Goal: Task Accomplishment & Management: Use online tool/utility

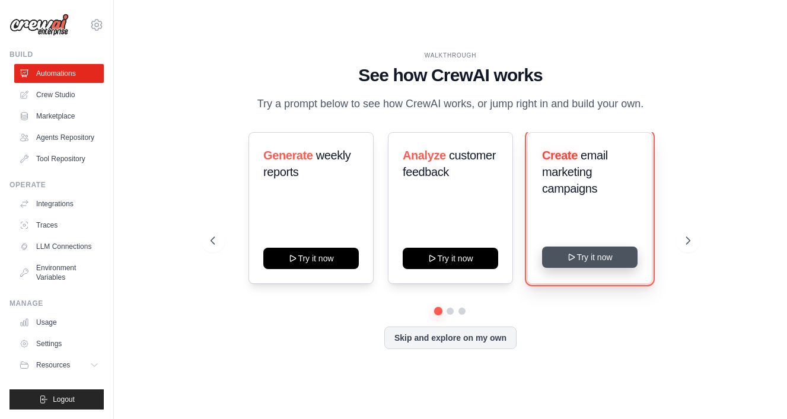
click at [590, 257] on button "Try it now" at bounding box center [590, 257] width 96 height 21
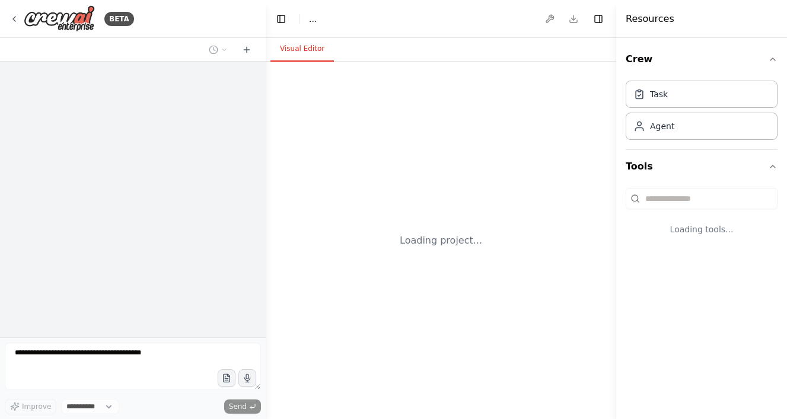
select select "****"
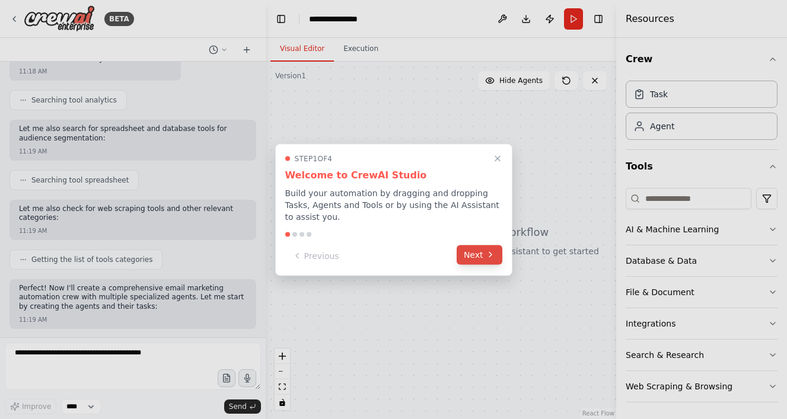
scroll to position [382, 0]
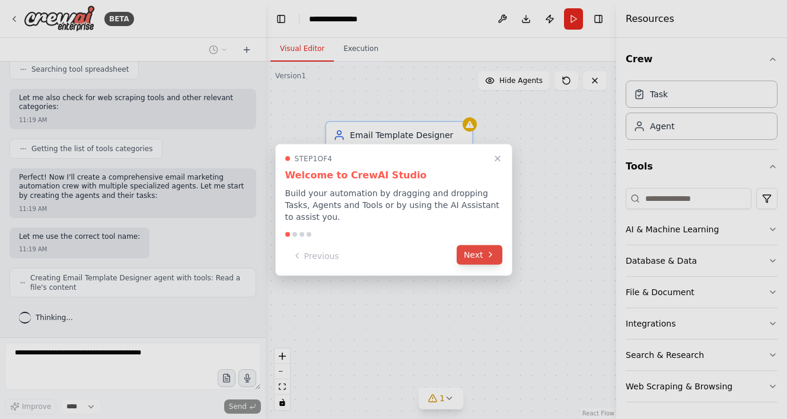
click at [476, 252] on button "Next" at bounding box center [480, 255] width 46 height 20
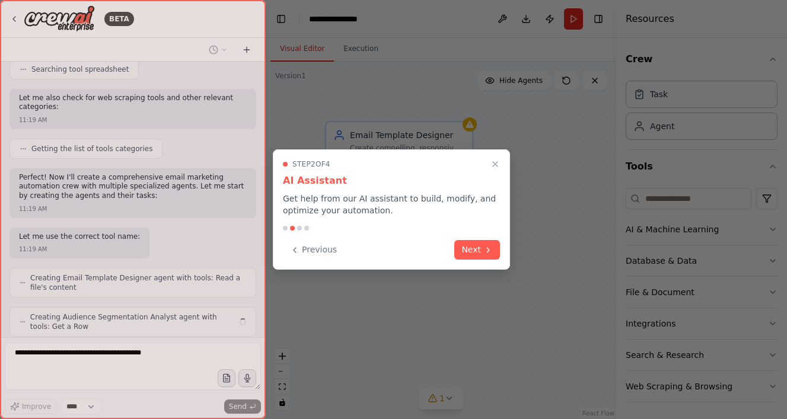
scroll to position [421, 0]
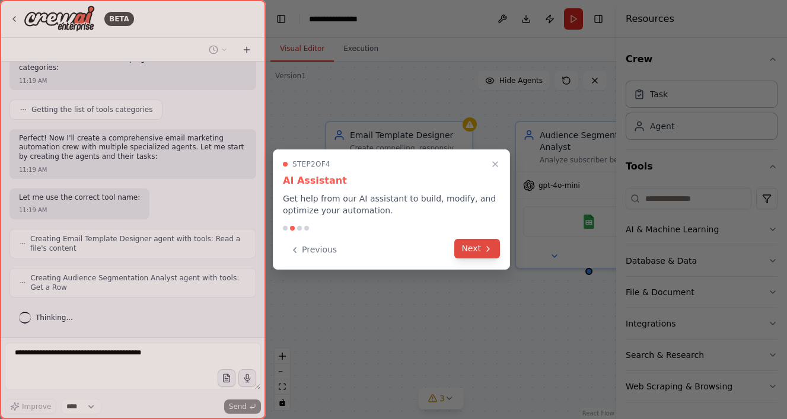
click at [476, 246] on button "Next" at bounding box center [477, 249] width 46 height 20
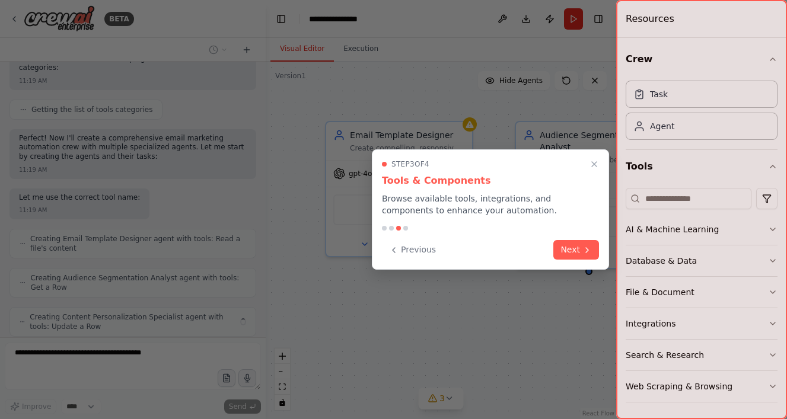
scroll to position [460, 0]
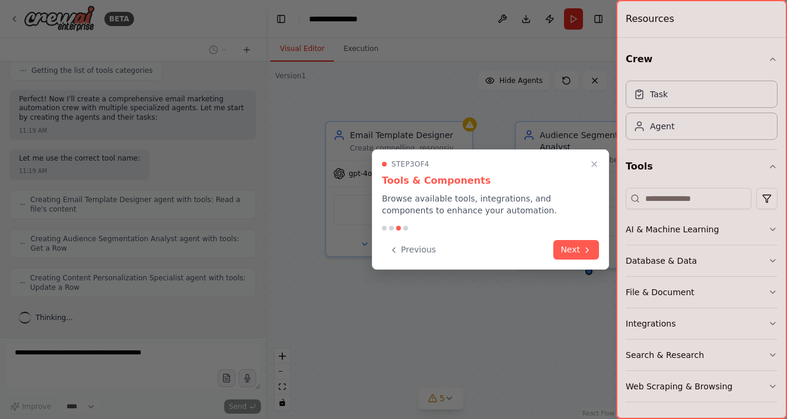
click at [583, 247] on icon at bounding box center [587, 250] width 9 height 9
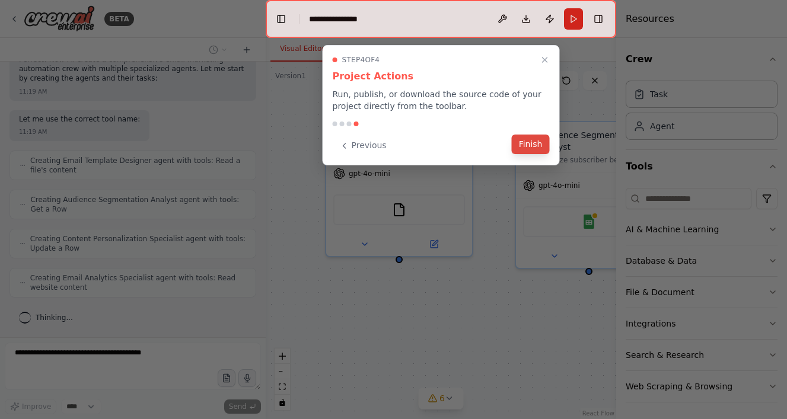
scroll to position [538, 0]
click at [532, 142] on button "Finish" at bounding box center [531, 145] width 38 height 20
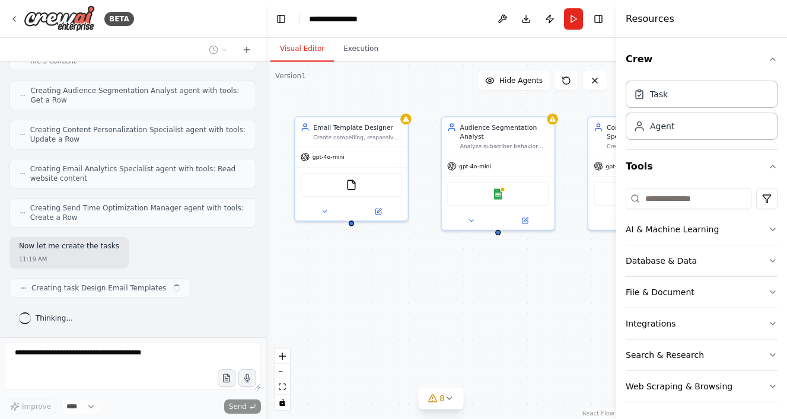
drag, startPoint x: 461, startPoint y: 309, endPoint x: 432, endPoint y: 306, distance: 29.2
click at [432, 306] on div "Email Template Designer Create compelling, responsive email templates that alig…" at bounding box center [441, 241] width 351 height 358
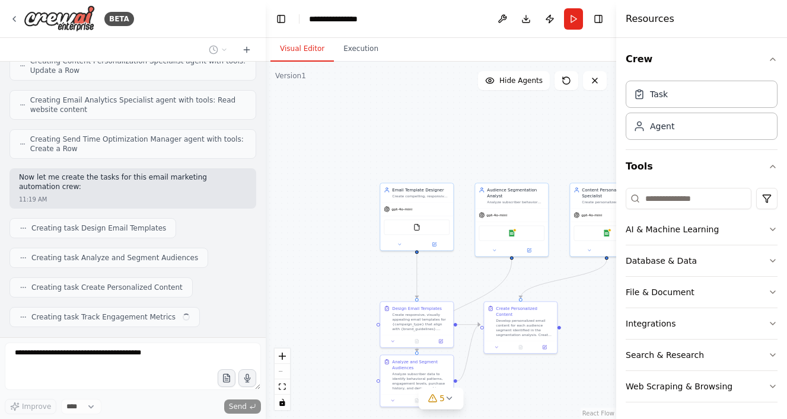
scroll to position [707, 0]
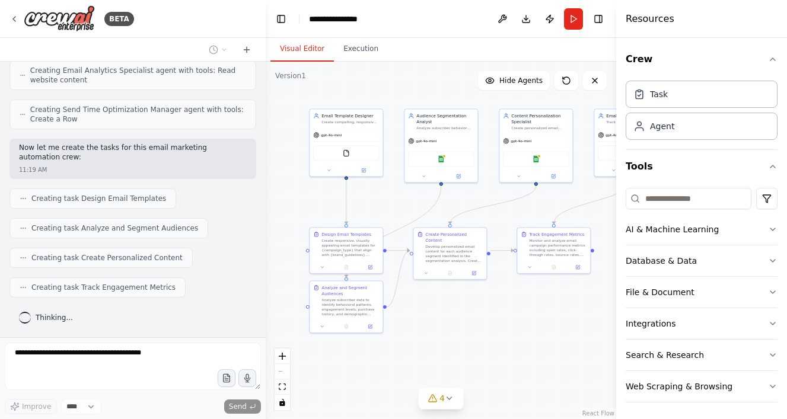
drag, startPoint x: 334, startPoint y: 258, endPoint x: 265, endPoint y: 185, distance: 100.3
click at [265, 185] on div "BETA Build a crew that designs email templates, segments audiences based on beh…" at bounding box center [393, 209] width 787 height 419
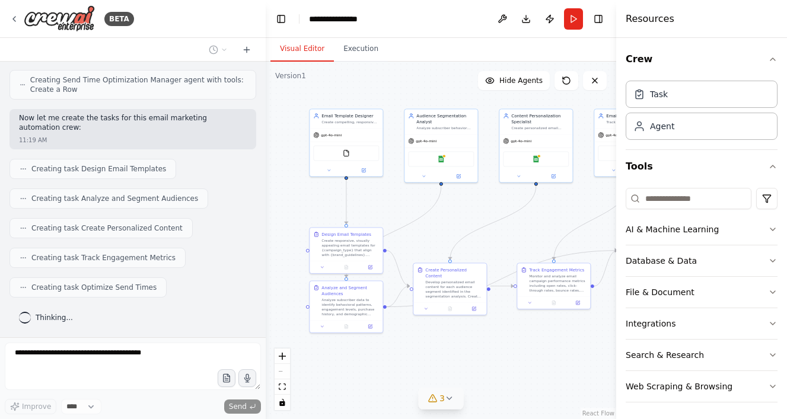
click at [449, 399] on icon at bounding box center [449, 399] width 5 height 2
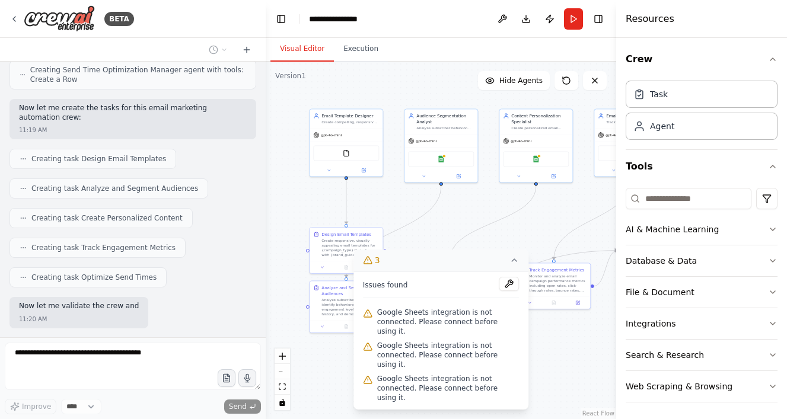
scroll to position [807, 0]
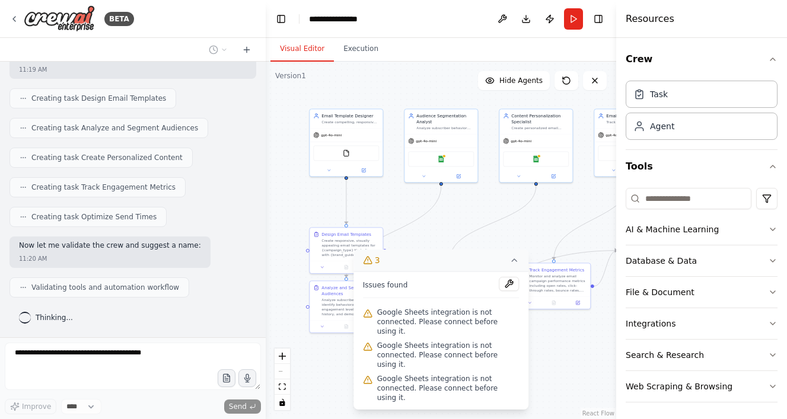
click at [569, 369] on div ".deletable-edge-delete-btn { width: 20px; height: 20px; border: 0px solid #ffff…" at bounding box center [441, 241] width 351 height 358
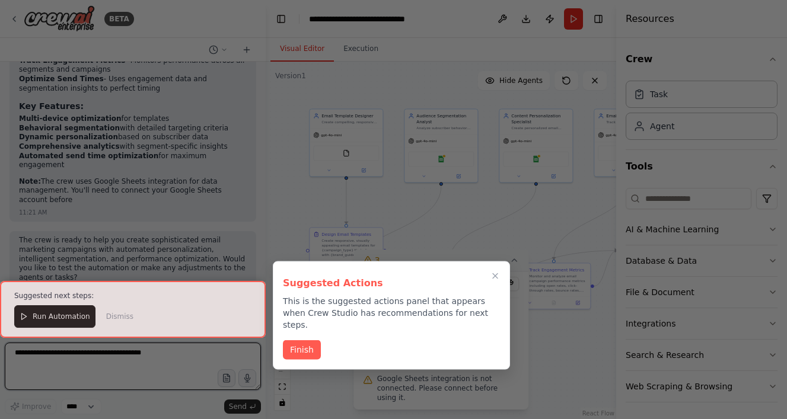
scroll to position [1332, 0]
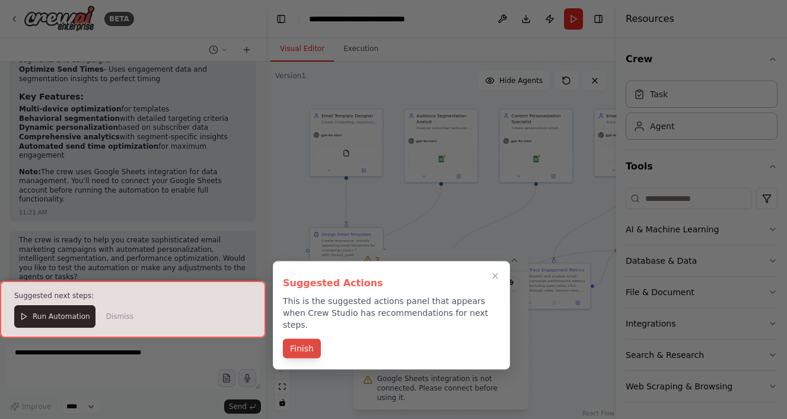
click at [298, 339] on button "Finish" at bounding box center [302, 349] width 38 height 20
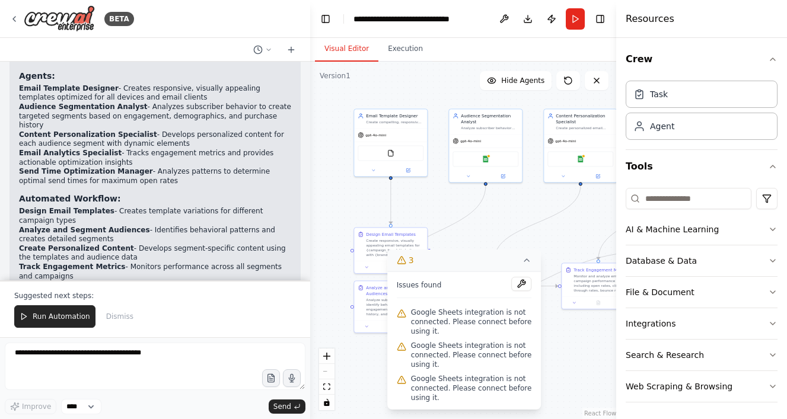
scroll to position [1060, 0]
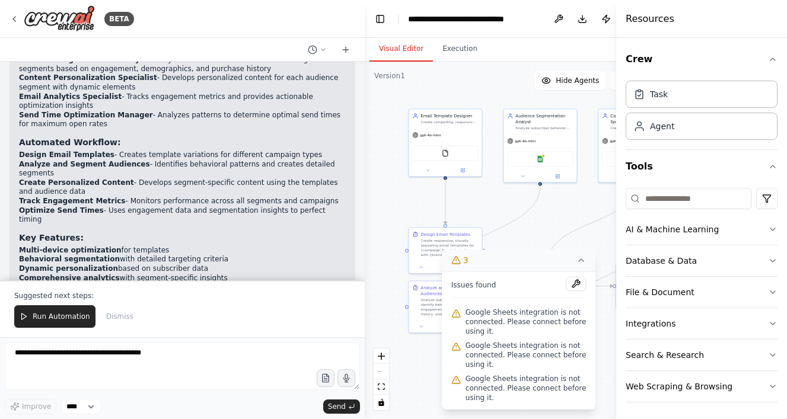
drag, startPoint x: 262, startPoint y: 166, endPoint x: 365, endPoint y: 166, distance: 103.2
click at [365, 166] on div "BETA Build a crew that designs email templates, segments audiences based on beh…" at bounding box center [393, 209] width 787 height 419
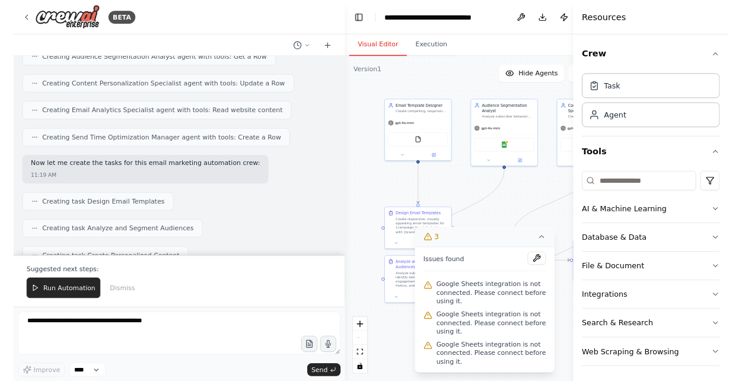
scroll to position [0, 0]
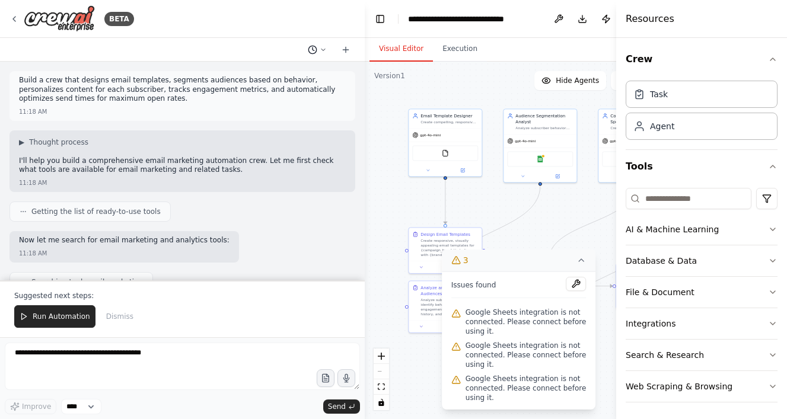
click at [323, 49] on icon at bounding box center [323, 49] width 7 height 7
click at [285, 132] on div at bounding box center [182, 209] width 365 height 419
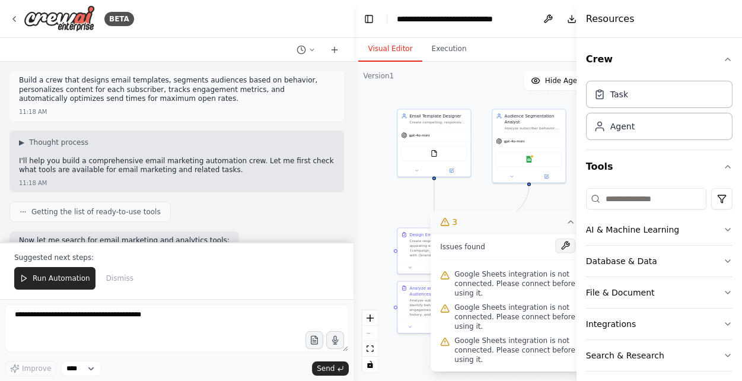
click at [564, 250] on button at bounding box center [565, 246] width 20 height 14
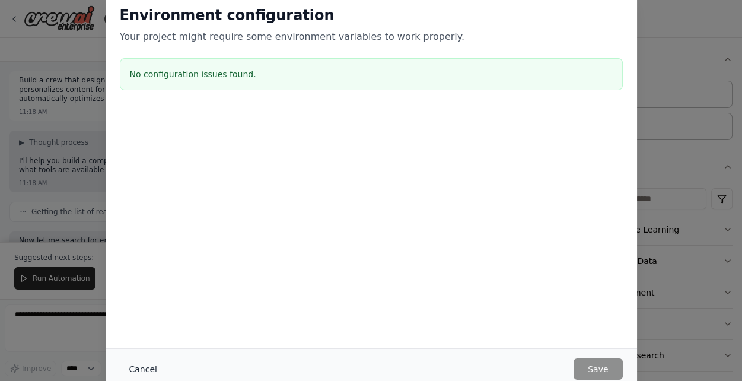
click at [142, 366] on button "Cancel" at bounding box center [143, 368] width 47 height 21
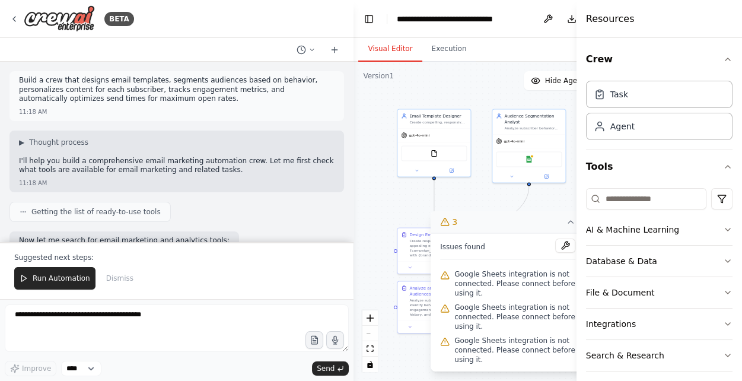
click at [446, 275] on icon at bounding box center [444, 275] width 9 height 9
click at [728, 321] on icon "button" at bounding box center [727, 323] width 9 height 9
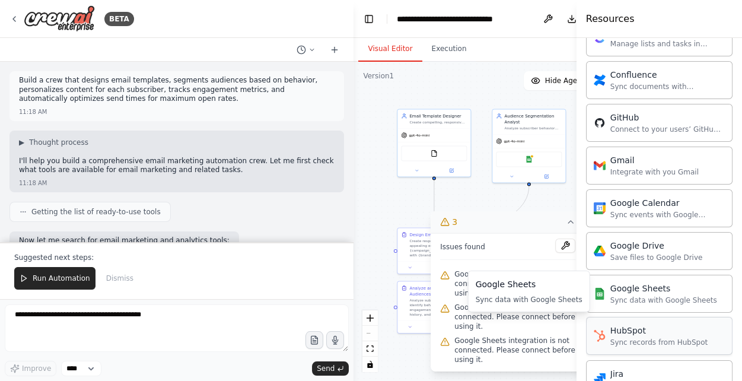
scroll to position [408, 0]
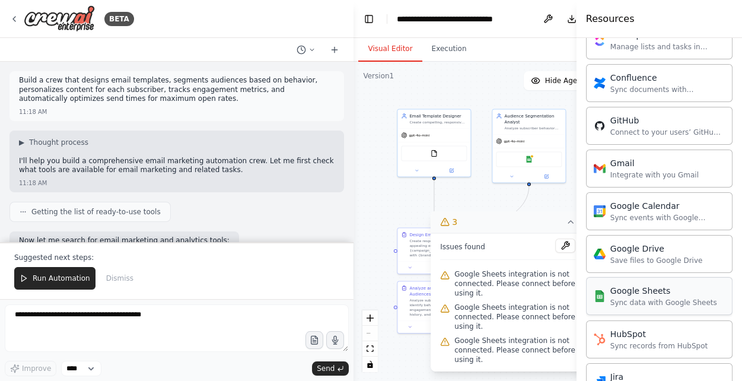
click at [633, 298] on div "Sync data with Google Sheets" at bounding box center [664, 302] width 107 height 9
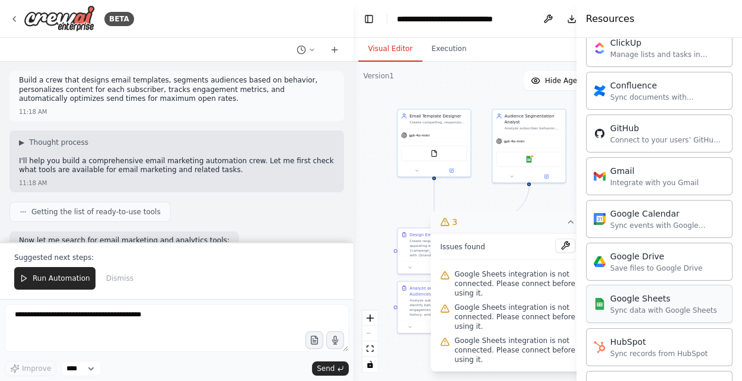
click at [602, 295] on div "Google Sheets Sync data with Google Sheets" at bounding box center [655, 304] width 123 height 23
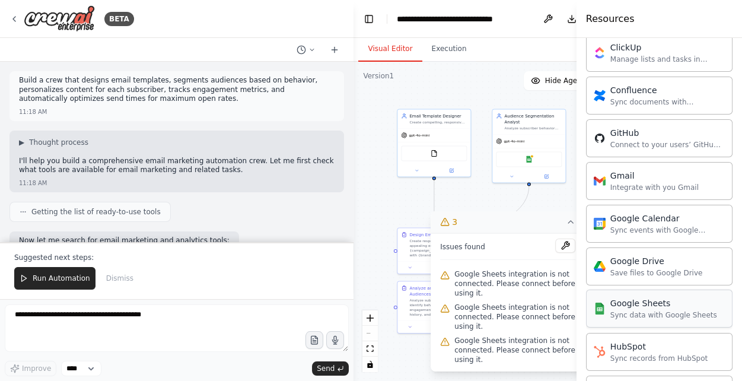
click at [621, 297] on div "Google Sheets Sync data with Google Sheets" at bounding box center [664, 308] width 107 height 23
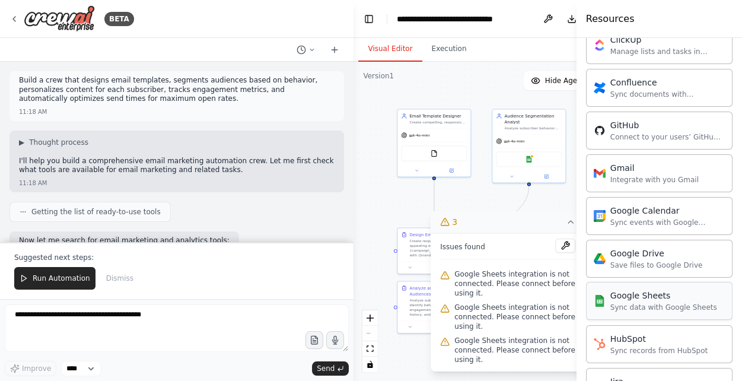
scroll to position [404, 0]
drag, startPoint x: 626, startPoint y: 298, endPoint x: 637, endPoint y: 298, distance: 10.7
click at [639, 298] on div "Google Sheets" at bounding box center [664, 295] width 107 height 12
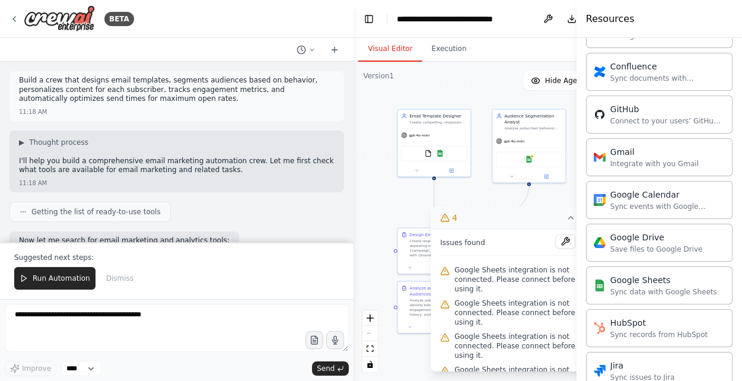
scroll to position [418, 0]
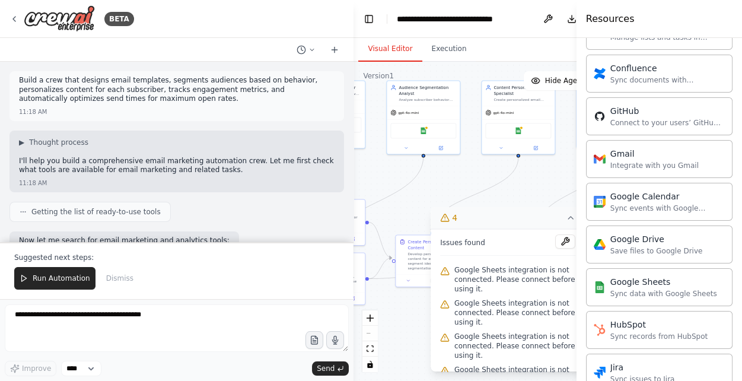
drag, startPoint x: 471, startPoint y: 195, endPoint x: 374, endPoint y: 170, distance: 99.7
click at [365, 166] on div ".deletable-edge-delete-btn { width: 20px; height: 20px; border: 0px solid #ffff…" at bounding box center [508, 221] width 308 height 319
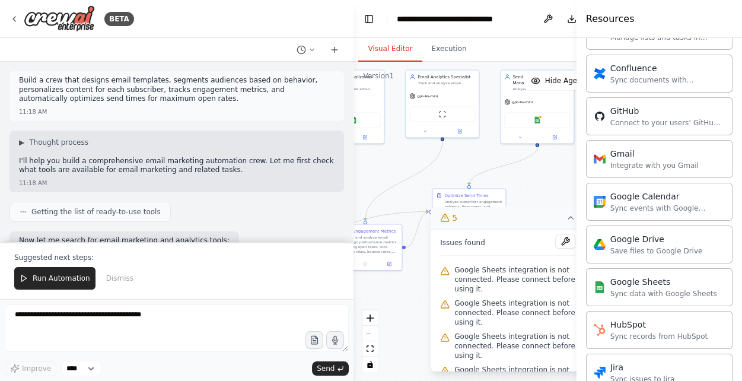
drag, startPoint x: 528, startPoint y: 183, endPoint x: 357, endPoint y: 172, distance: 171.2
click at [357, 172] on div ".deletable-edge-delete-btn { width: 20px; height: 20px; border: 0px solid #ffff…" at bounding box center [508, 221] width 308 height 319
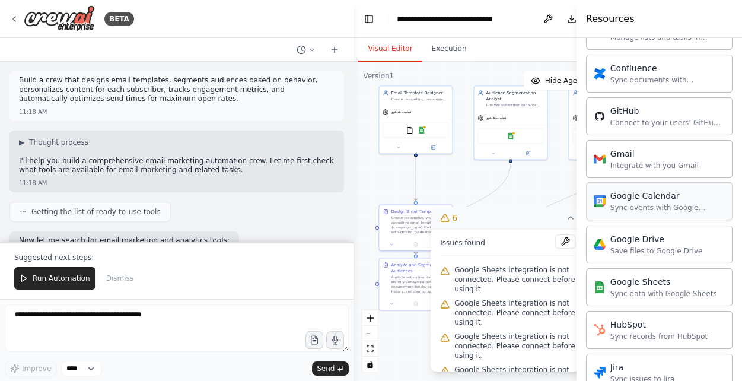
drag, startPoint x: 464, startPoint y: 164, endPoint x: 722, endPoint y: 180, distance: 258.6
click at [722, 180] on div "BETA Build a crew that designs email templates, segments audiences based on beh…" at bounding box center [371, 190] width 742 height 381
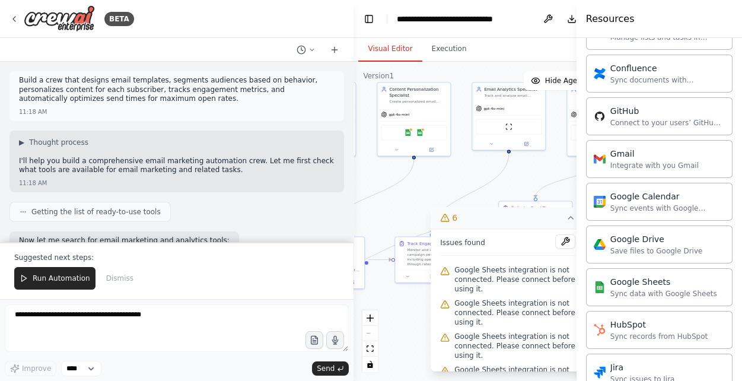
drag, startPoint x: 538, startPoint y: 183, endPoint x: 346, endPoint y: 180, distance: 191.7
click at [346, 180] on div "BETA Build a crew that designs email templates, segments audiences based on beh…" at bounding box center [371, 190] width 742 height 381
drag, startPoint x: 421, startPoint y: 129, endPoint x: 413, endPoint y: 129, distance: 8.3
click at [413, 129] on img at bounding box center [414, 131] width 7 height 7
click at [568, 216] on icon at bounding box center [570, 217] width 9 height 9
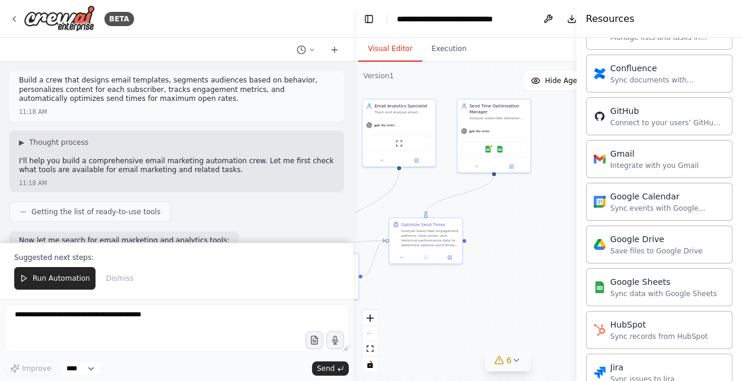
drag, startPoint x: 532, startPoint y: 290, endPoint x: 422, endPoint y: 306, distance: 110.4
click at [422, 306] on div ".deletable-edge-delete-btn { width: 20px; height: 20px; border: 0px solid #ffff…" at bounding box center [508, 221] width 308 height 319
click at [408, 134] on div "ScrapeWebsiteTool" at bounding box center [400, 141] width 66 height 15
click at [408, 134] on div "ScrapeWebsiteTool" at bounding box center [399, 142] width 73 height 23
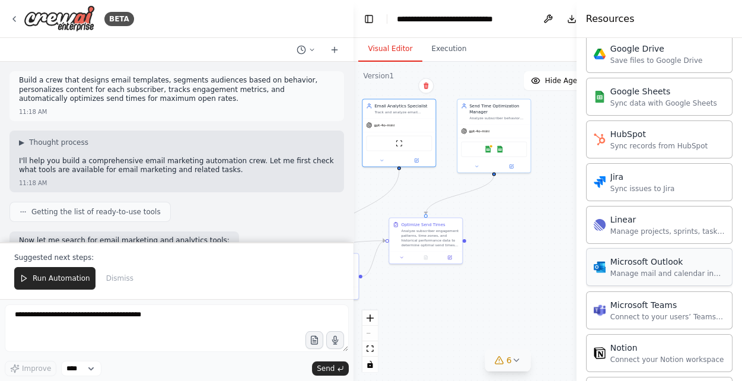
scroll to position [0, 0]
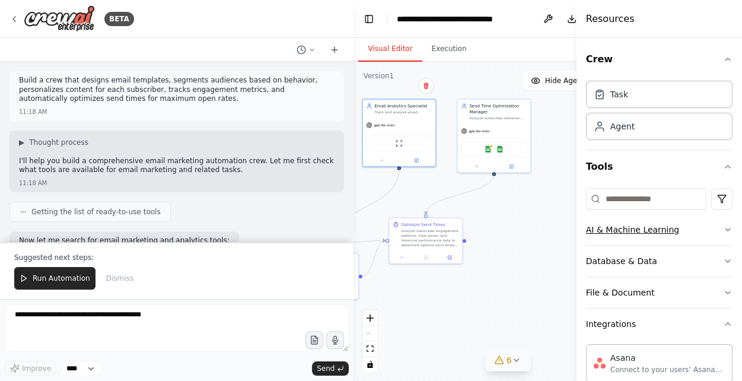
click at [726, 227] on icon "button" at bounding box center [727, 229] width 9 height 9
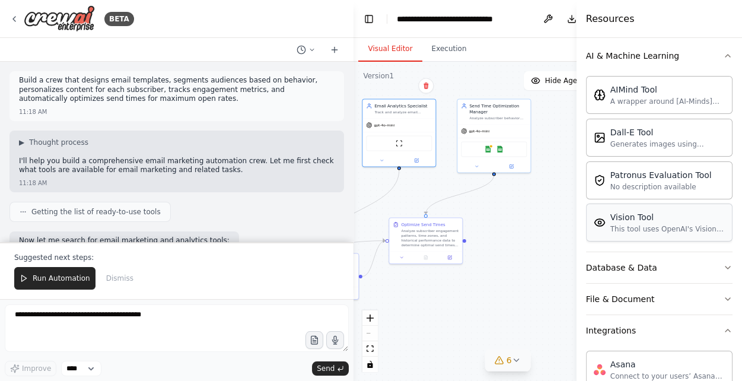
scroll to position [178, 0]
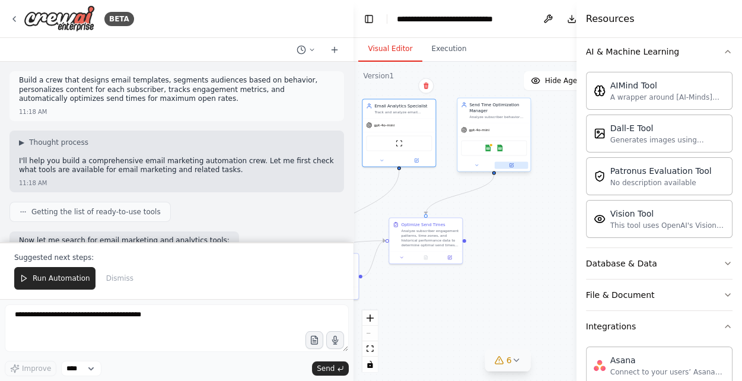
click at [511, 164] on icon at bounding box center [512, 164] width 3 height 3
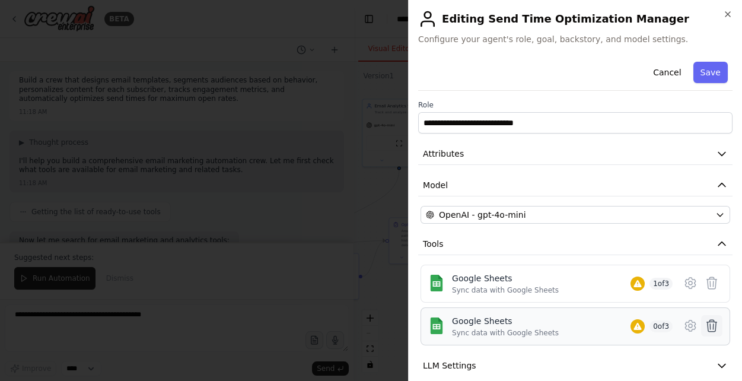
click at [716, 327] on icon at bounding box center [712, 326] width 14 height 14
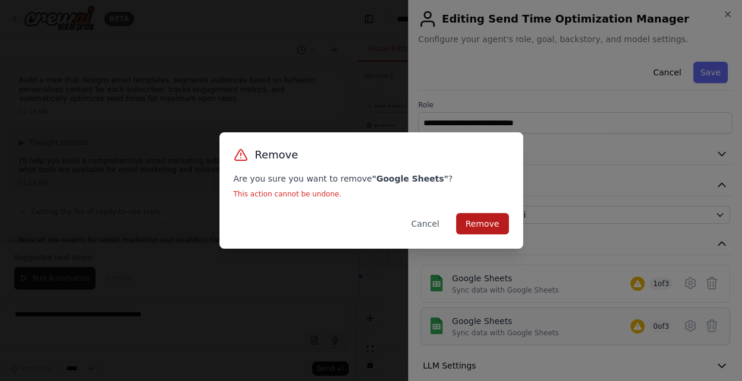
click at [488, 223] on button "Remove" at bounding box center [482, 223] width 53 height 21
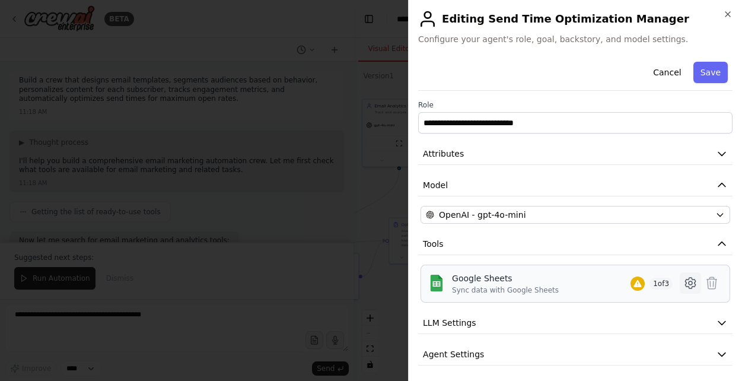
click at [691, 281] on icon at bounding box center [691, 283] width 4 height 4
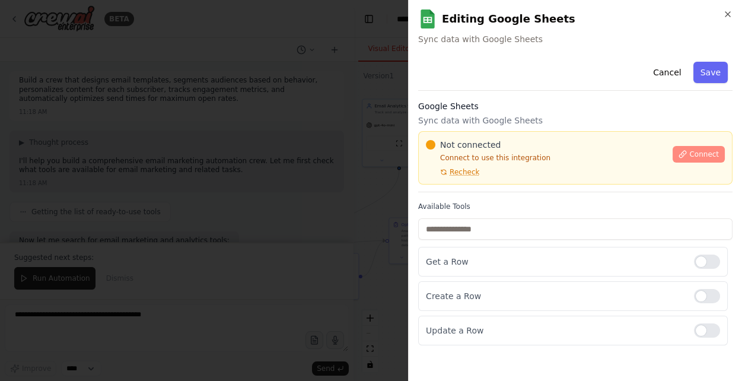
click at [704, 153] on span "Connect" at bounding box center [704, 154] width 30 height 9
click at [682, 157] on icon at bounding box center [683, 154] width 8 height 8
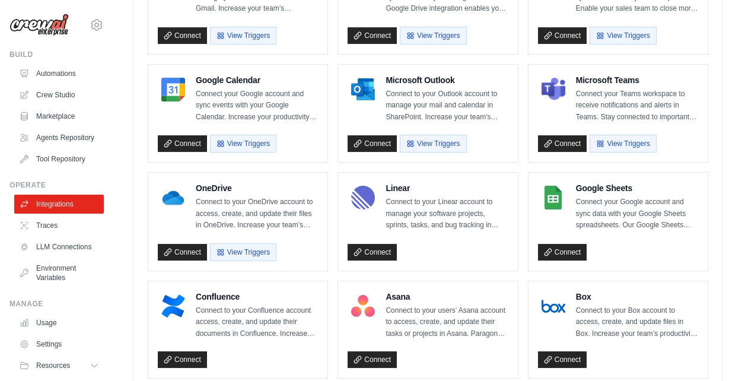
scroll to position [466, 0]
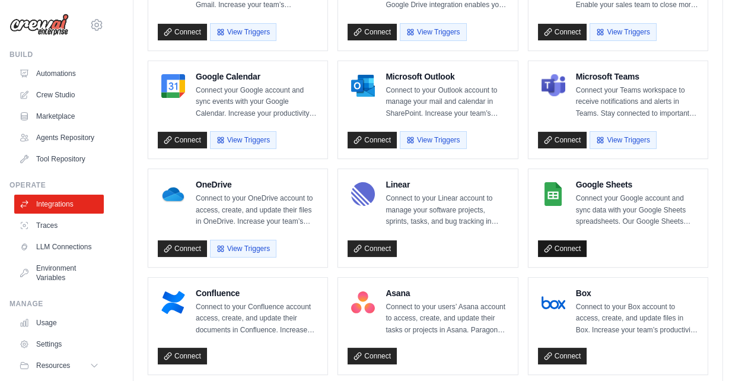
click at [563, 247] on link "Connect" at bounding box center [562, 248] width 49 height 17
drag, startPoint x: 623, startPoint y: 217, endPoint x: 684, endPoint y: 209, distance: 61.6
click at [684, 209] on p "Connect your Google account and sync data with your Google Sheets spreadsheets.…" at bounding box center [637, 210] width 122 height 35
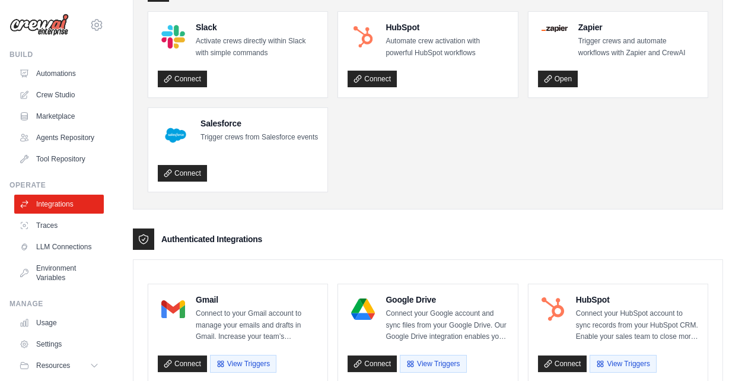
scroll to position [0, 0]
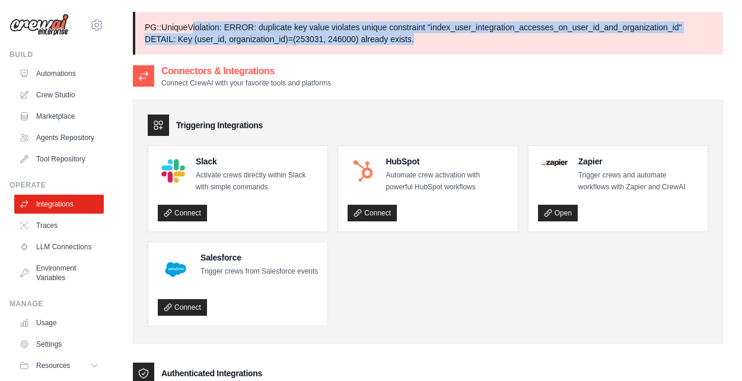
drag, startPoint x: 207, startPoint y: 23, endPoint x: 474, endPoint y: 39, distance: 267.4
click at [474, 39] on p "PG::UniqueViolation: ERROR: duplicate key value violates unique constraint "ind…" at bounding box center [428, 33] width 590 height 43
drag, startPoint x: 459, startPoint y: 39, endPoint x: 191, endPoint y: 32, distance: 268.3
click at [149, 30] on p "PG::UniqueViolation: ERROR: duplicate key value violates unique constraint "ind…" at bounding box center [428, 33] width 590 height 43
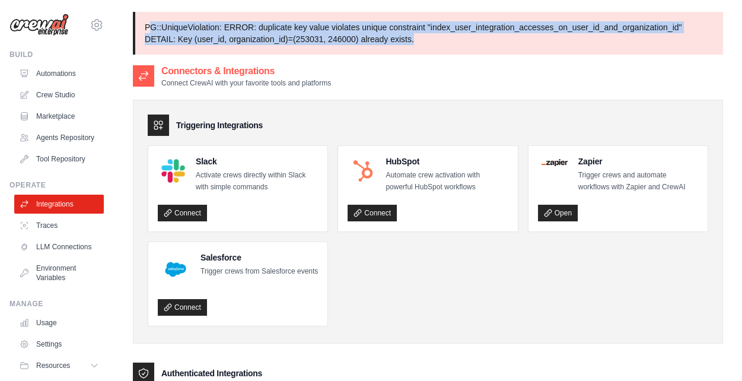
click at [209, 34] on p "PG::UniqueViolation: ERROR: duplicate key value violates unique constraint "ind…" at bounding box center [428, 33] width 590 height 43
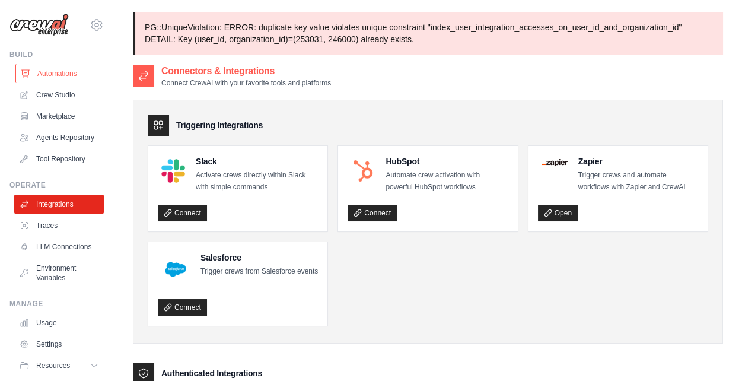
click at [53, 72] on link "Automations" at bounding box center [60, 73] width 90 height 19
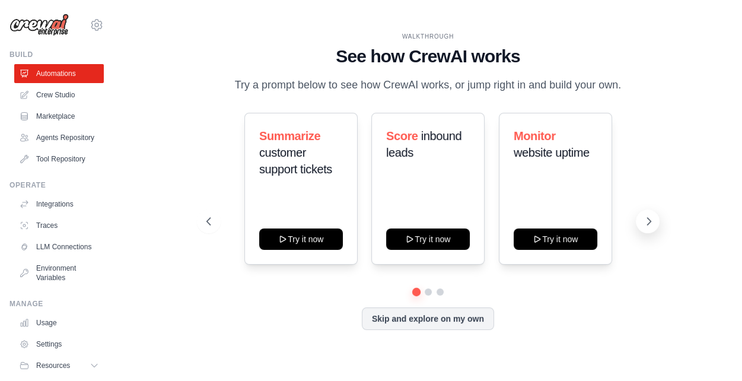
click at [646, 223] on icon at bounding box center [649, 221] width 12 height 12
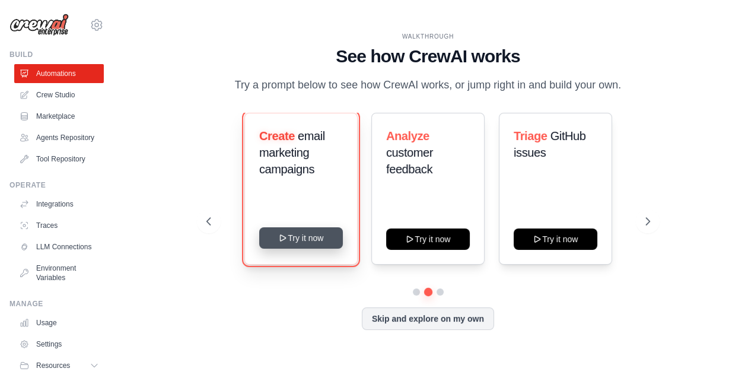
click at [301, 240] on button "Try it now" at bounding box center [301, 237] width 84 height 21
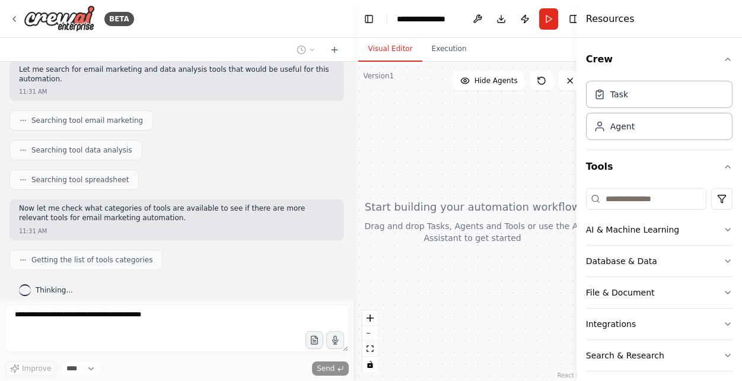
scroll to position [219, 0]
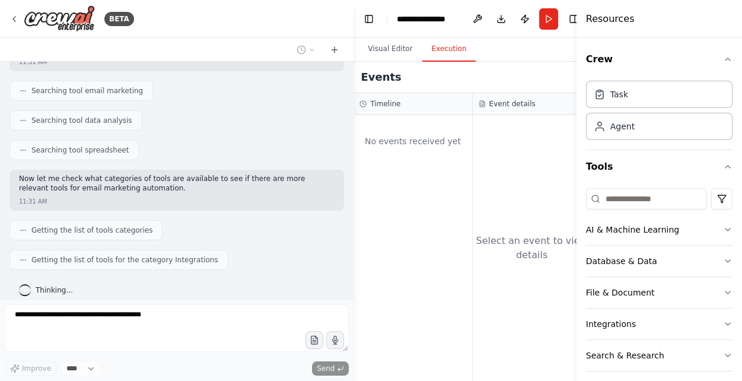
click at [449, 48] on button "Execution" at bounding box center [449, 49] width 54 height 25
click at [386, 49] on button "Visual Editor" at bounding box center [389, 49] width 63 height 25
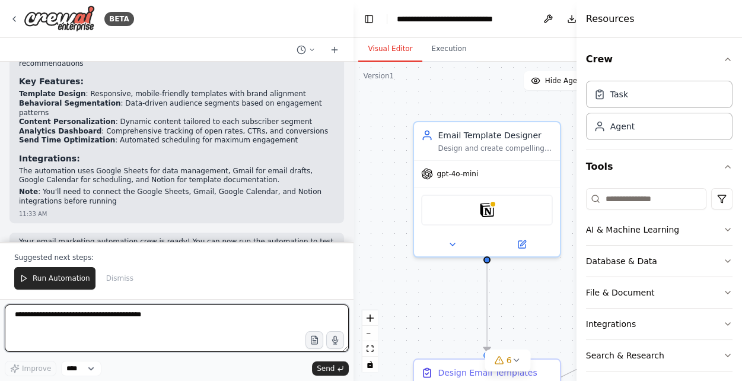
scroll to position [1587, 0]
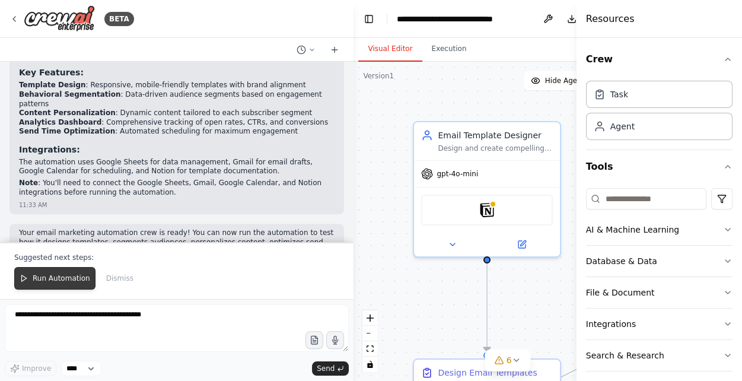
click at [47, 279] on span "Run Automation" at bounding box center [62, 278] width 58 height 9
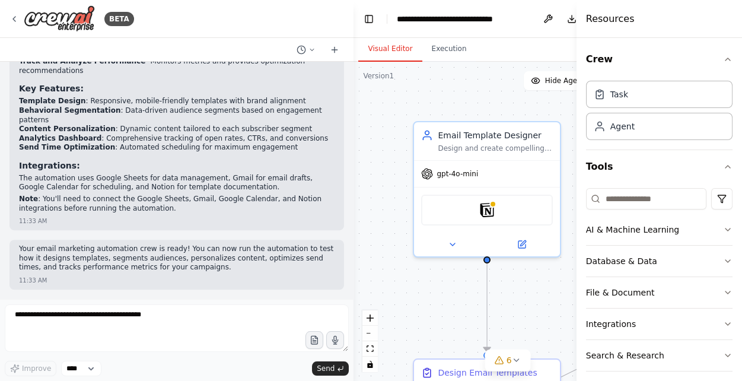
scroll to position [1530, 0]
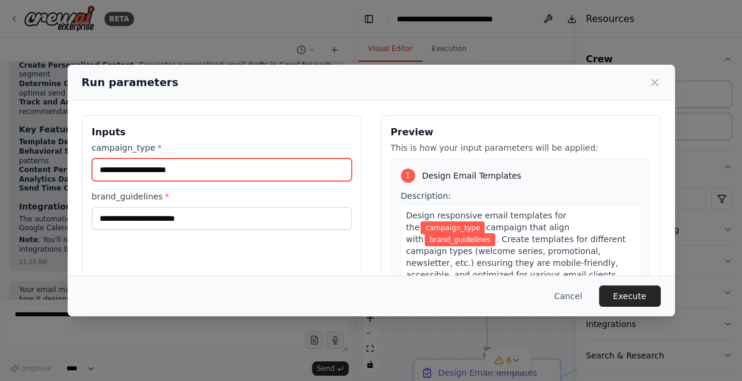
click at [195, 169] on input "campaign_type *" at bounding box center [222, 169] width 260 height 23
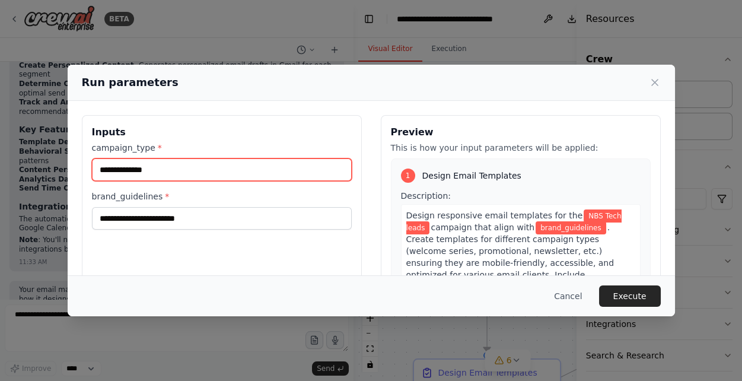
type input "**********"
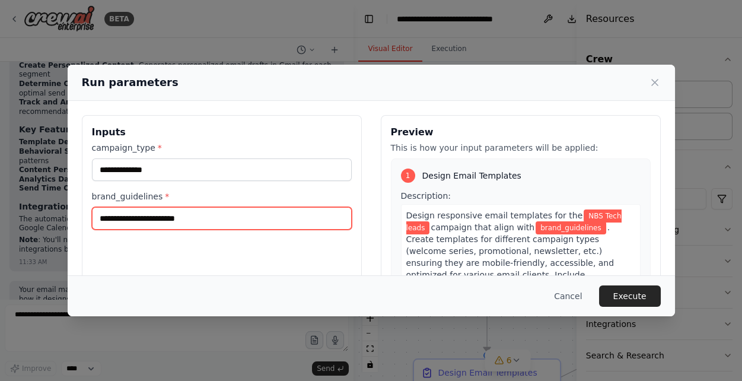
click at [161, 221] on input "brand_guidelines *" at bounding box center [222, 218] width 260 height 23
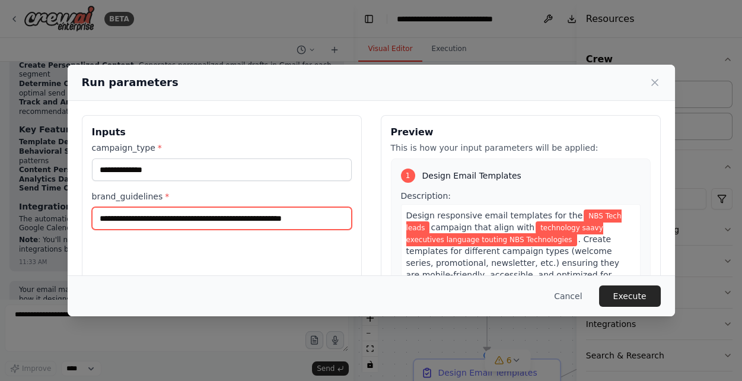
scroll to position [0, 3]
type input "**********"
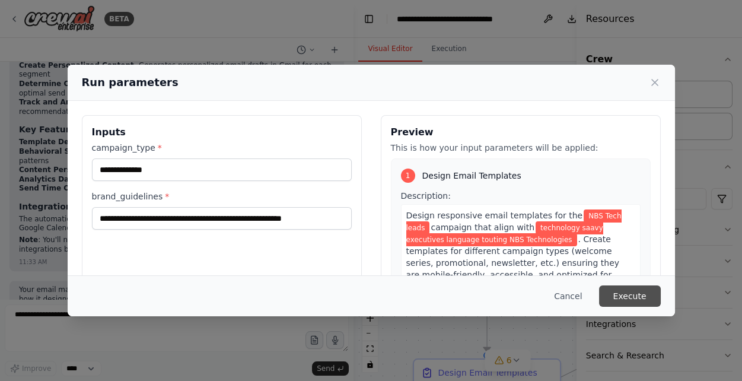
click at [632, 293] on button "Execute" at bounding box center [630, 295] width 62 height 21
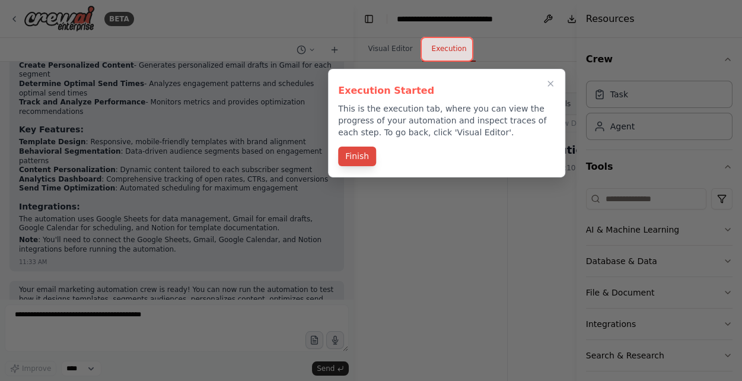
click at [360, 155] on button "Finish" at bounding box center [357, 157] width 38 height 20
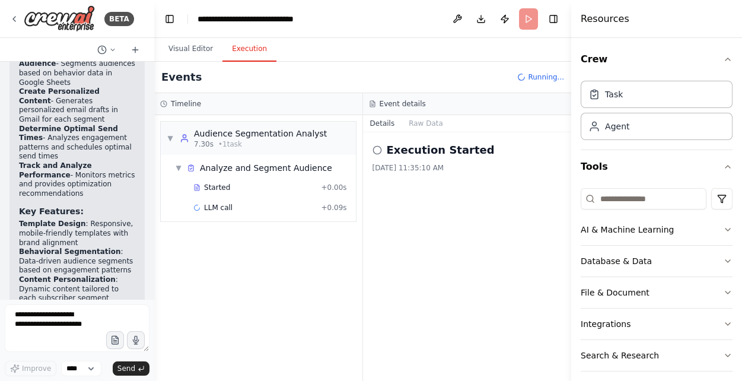
scroll to position [2353, 0]
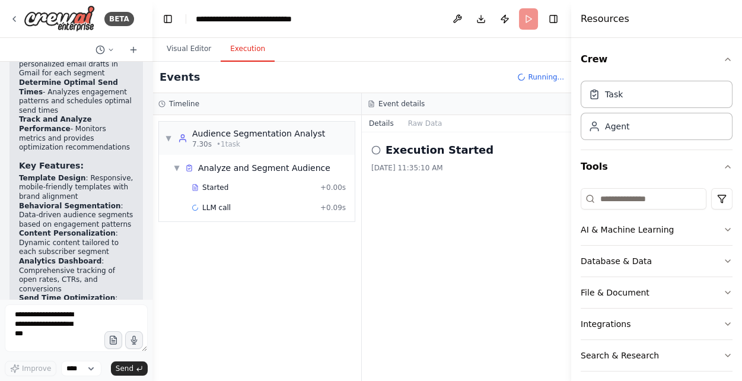
drag, startPoint x: 351, startPoint y: 167, endPoint x: 152, endPoint y: 166, distance: 198.8
click at [152, 166] on div "BETA Build a crew that designs email templates, segments audiences based on beh…" at bounding box center [371, 190] width 742 height 381
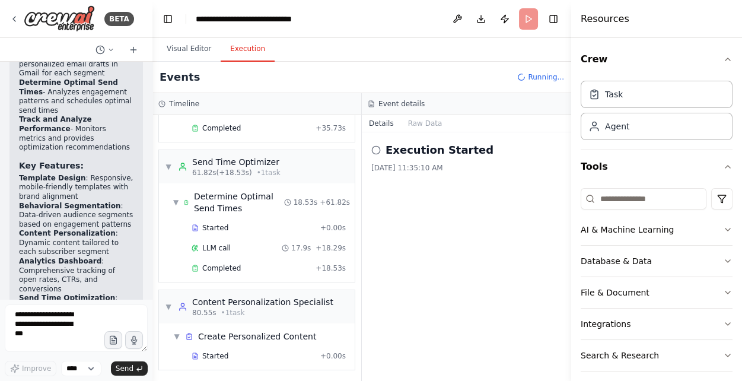
scroll to position [272, 0]
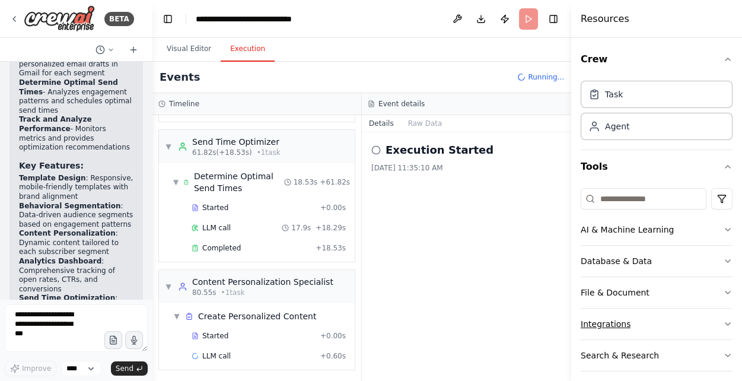
click at [729, 321] on icon "button" at bounding box center [727, 323] width 9 height 9
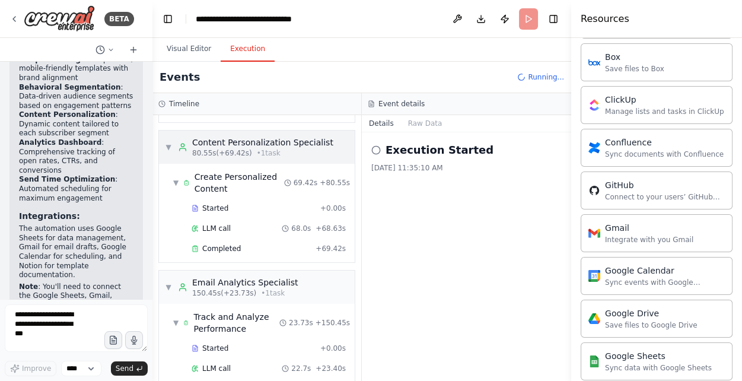
scroll to position [443, 0]
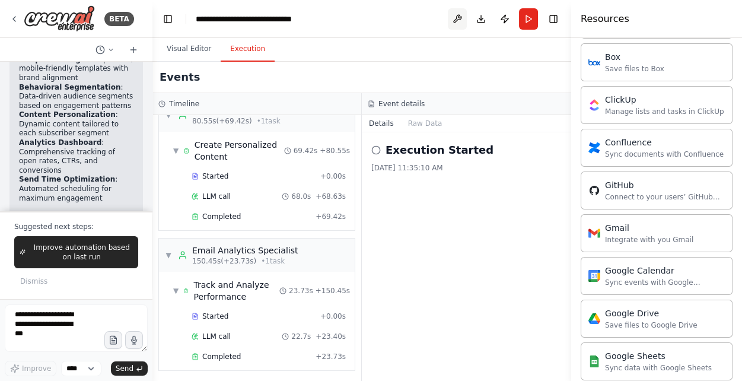
click at [460, 17] on button at bounding box center [457, 18] width 19 height 21
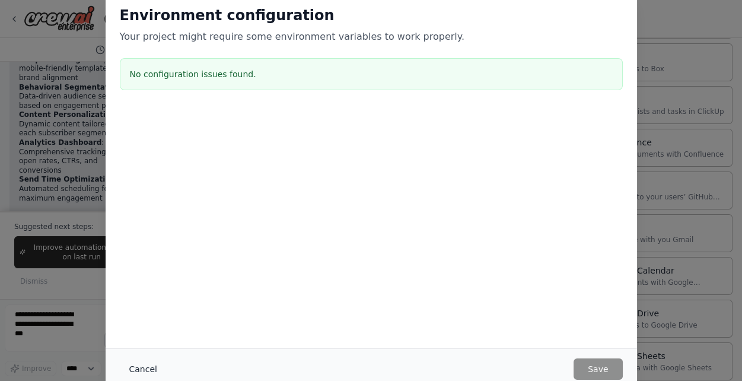
click at [138, 367] on button "Cancel" at bounding box center [143, 368] width 47 height 21
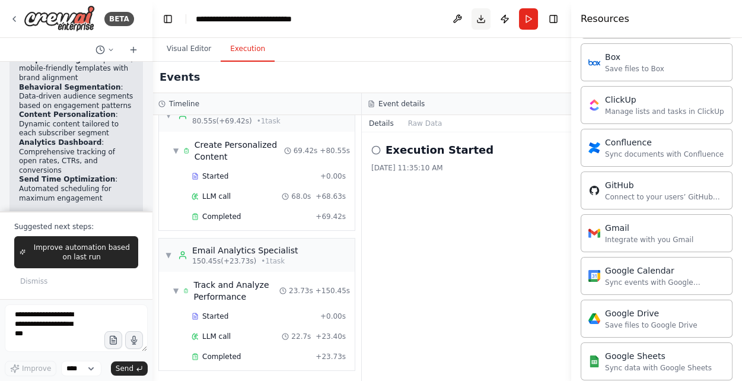
click at [481, 16] on button "Download" at bounding box center [481, 18] width 19 height 21
